Goal: Complete application form

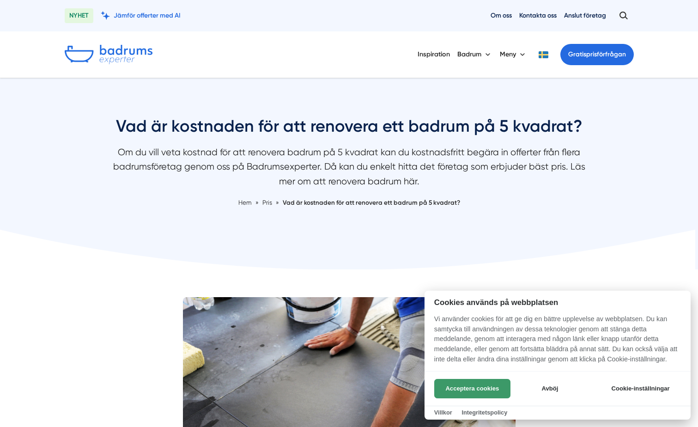
drag, startPoint x: 488, startPoint y: 387, endPoint x: 74, endPoint y: 206, distance: 451.9
click at [488, 387] on button "Acceptera cookies" at bounding box center [472, 388] width 76 height 19
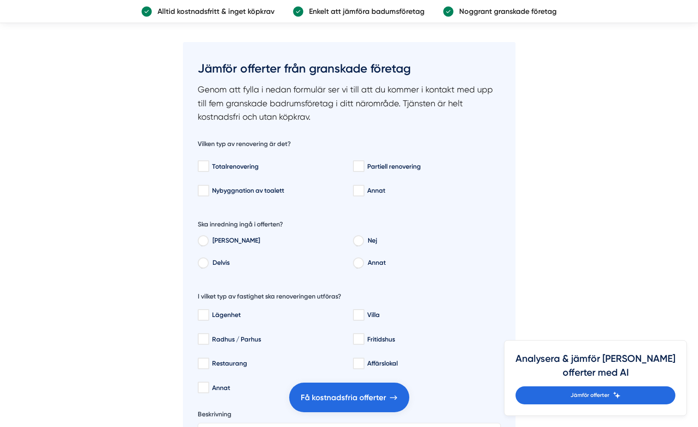
scroll to position [1848, 0]
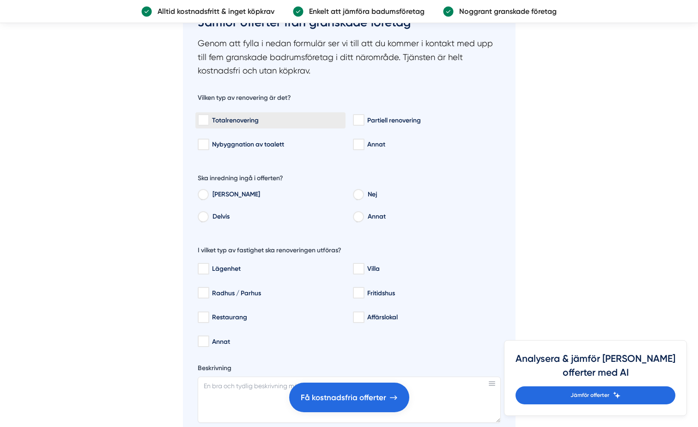
click at [204, 120] on input "Totalrenovering" at bounding box center [203, 119] width 11 height 9
checkbox input "true"
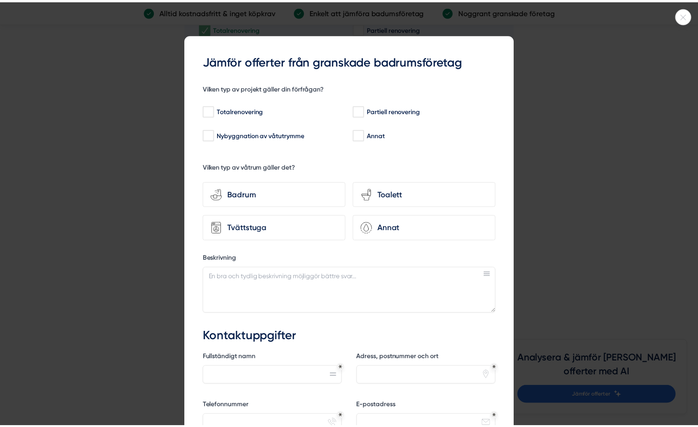
scroll to position [1940, 0]
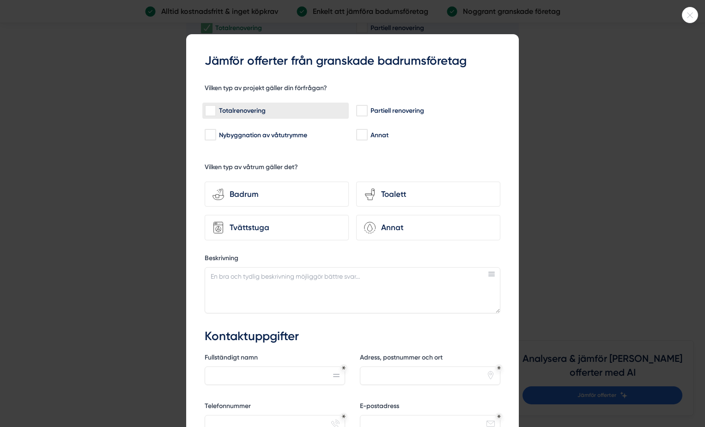
click at [210, 113] on input "Totalrenovering" at bounding box center [210, 110] width 11 height 9
checkbox input "true"
click at [692, 17] on icon at bounding box center [689, 15] width 15 height 6
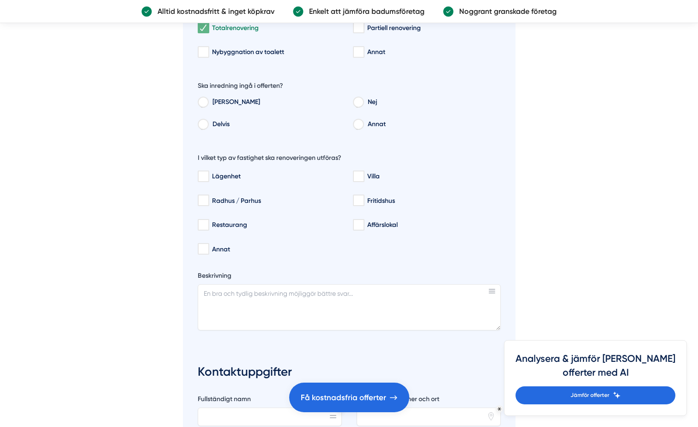
drag, startPoint x: 199, startPoint y: 101, endPoint x: 192, endPoint y: 104, distance: 7.9
click at [199, 101] on input "[PERSON_NAME]" at bounding box center [203, 103] width 10 height 8
radio input "true"
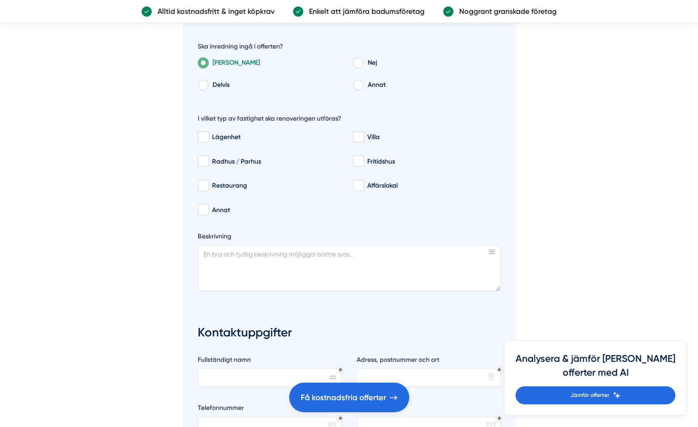
scroll to position [1986, 0]
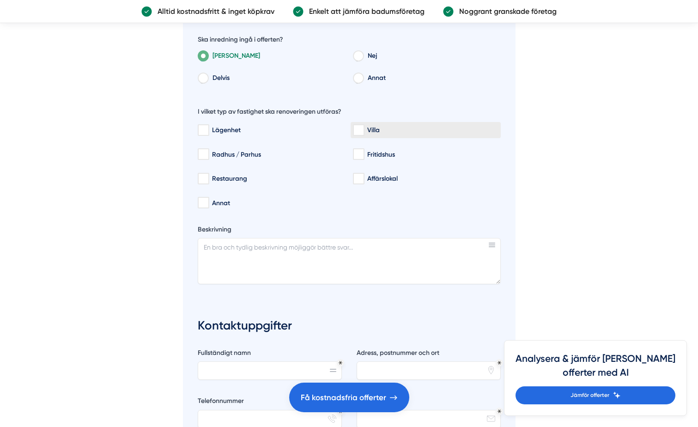
click at [358, 128] on input "Villa" at bounding box center [358, 130] width 11 height 9
checkbox input "true"
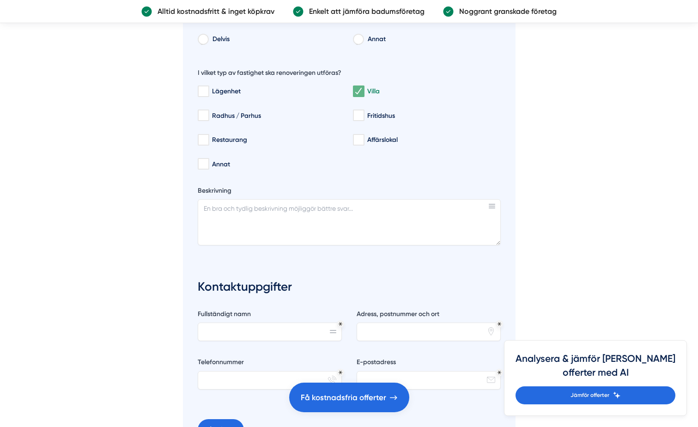
scroll to position [1940, 0]
